Goal: Find specific page/section: Find specific page/section

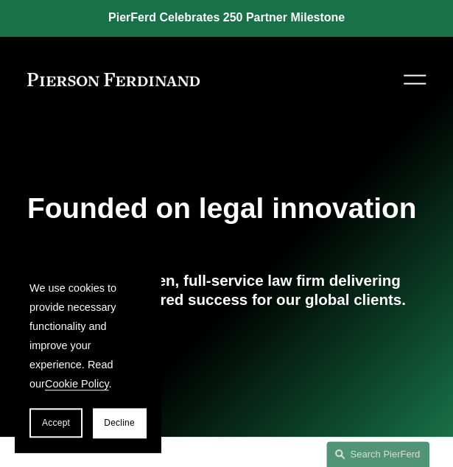
click at [412, 79] on div at bounding box center [415, 80] width 22 height 26
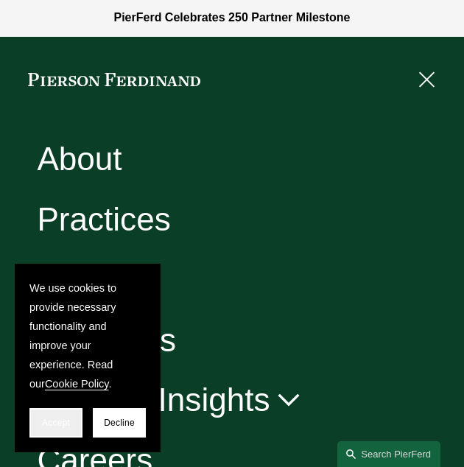
click at [52, 421] on span "Accept" at bounding box center [56, 423] width 28 height 10
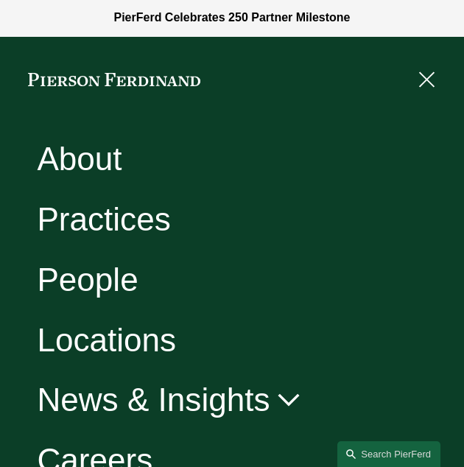
scroll to position [84, 0]
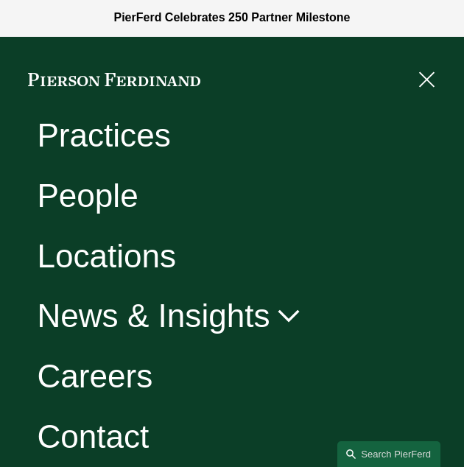
click at [110, 370] on link "Careers" at bounding box center [95, 376] width 116 height 32
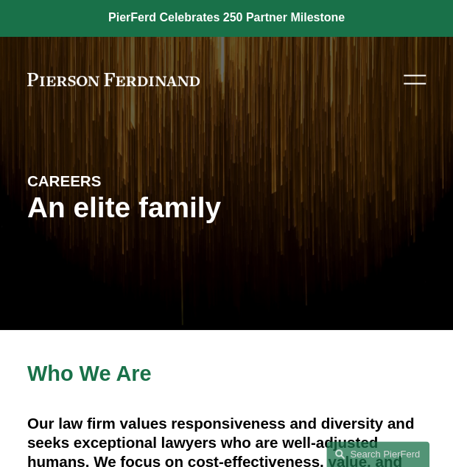
click at [408, 71] on div at bounding box center [415, 80] width 22 height 26
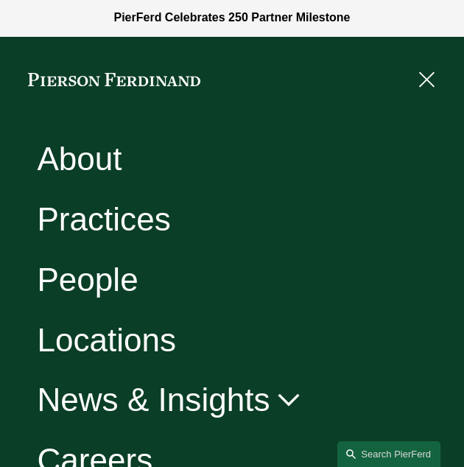
scroll to position [84, 0]
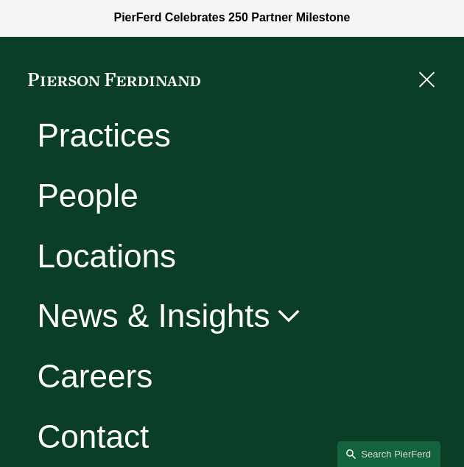
click at [94, 380] on link "Careers" at bounding box center [95, 376] width 116 height 32
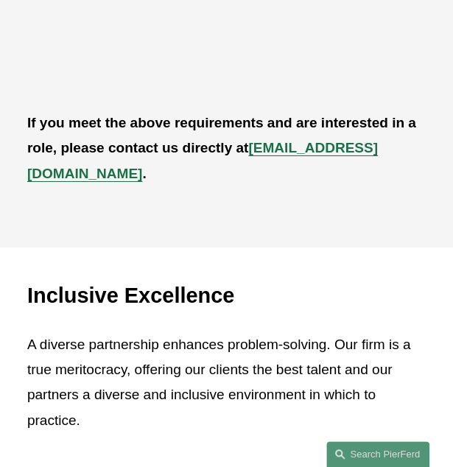
scroll to position [1092, 0]
